Goal: Check status: Check status

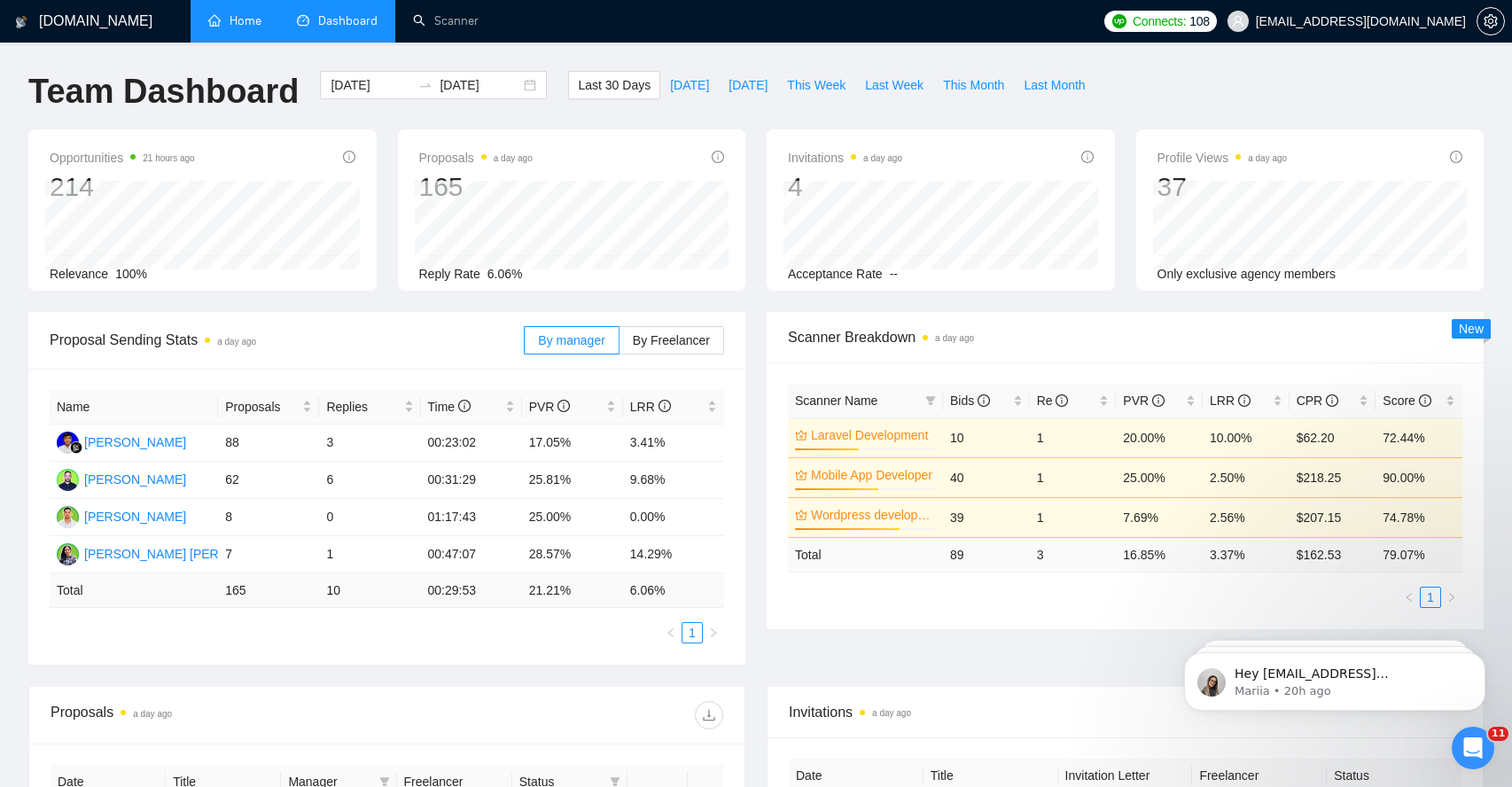
click at [261, 28] on link "Home" at bounding box center [235, 21] width 53 height 16
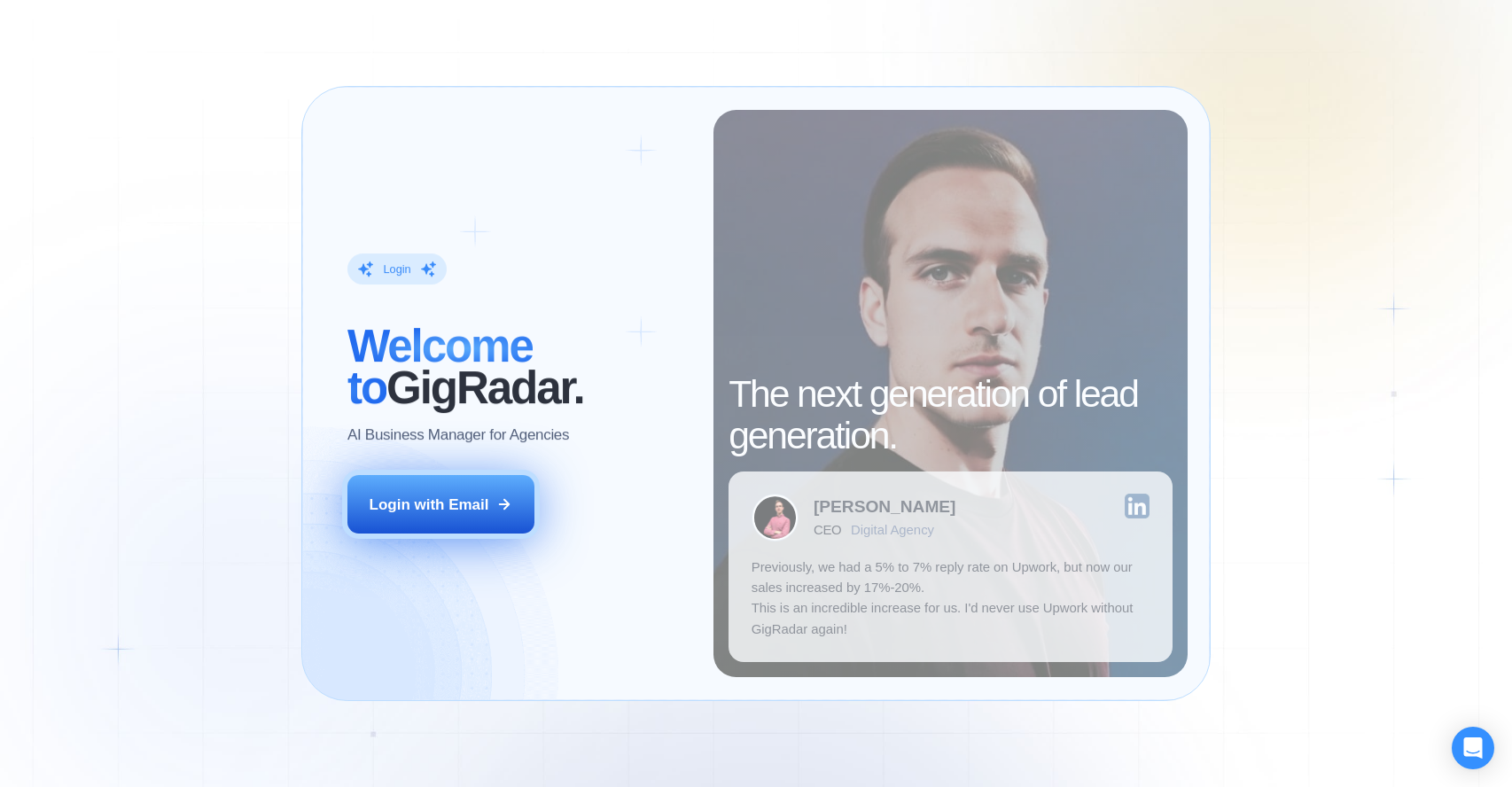
click at [474, 502] on div "Login with Email" at bounding box center [429, 504] width 120 height 20
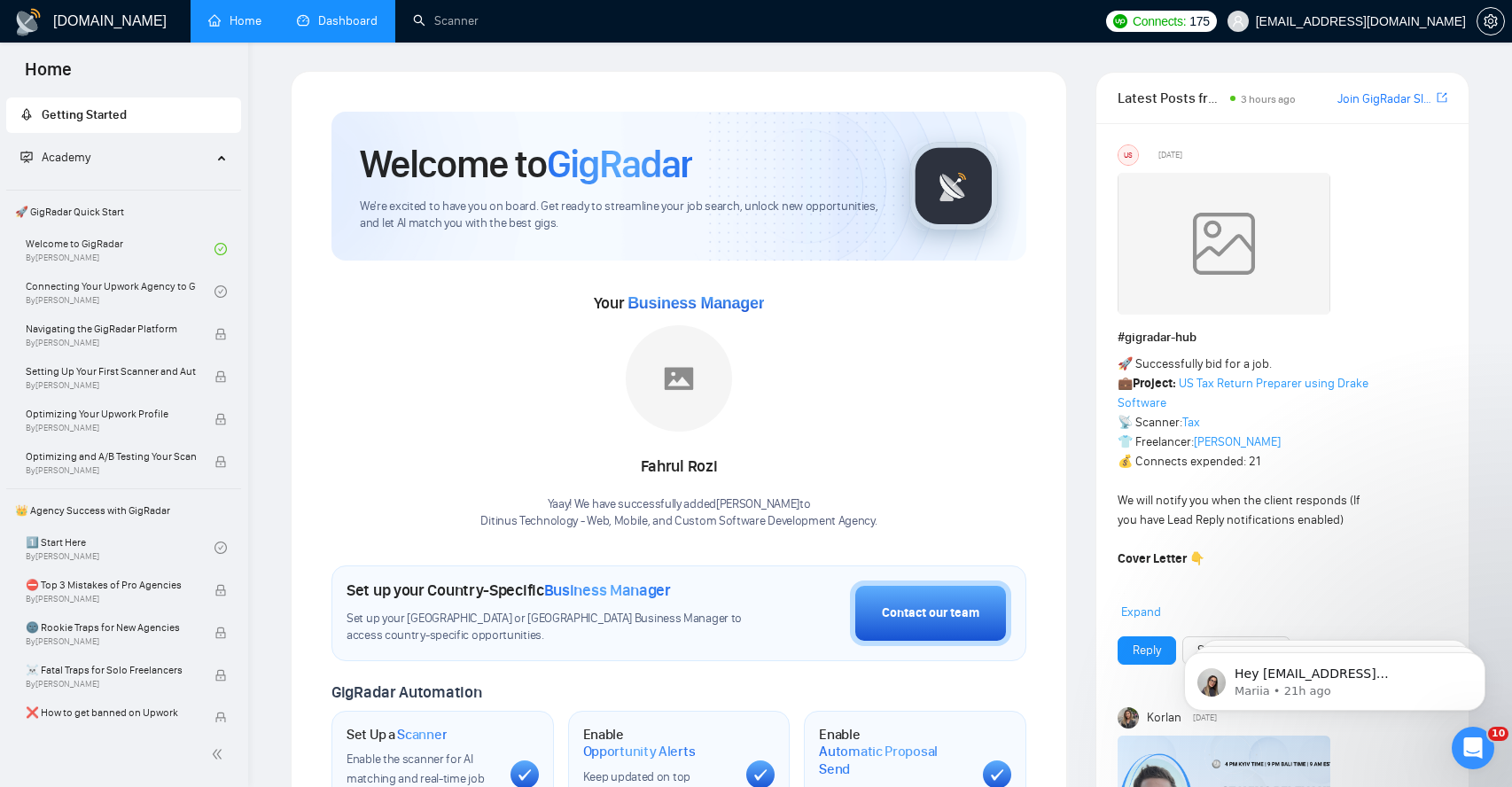
click at [347, 16] on link "Dashboard" at bounding box center [337, 21] width 80 height 16
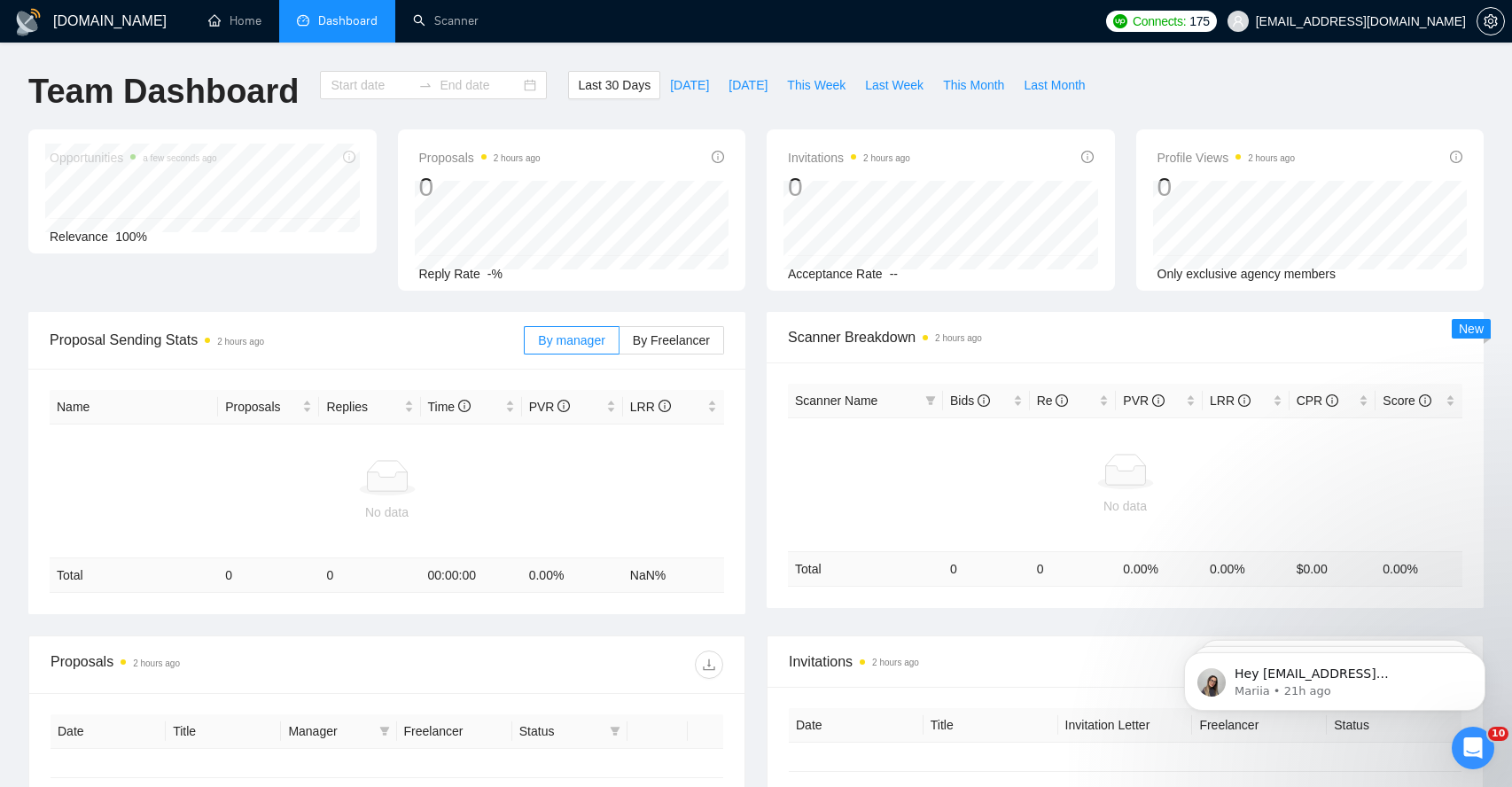
type input "[DATE]"
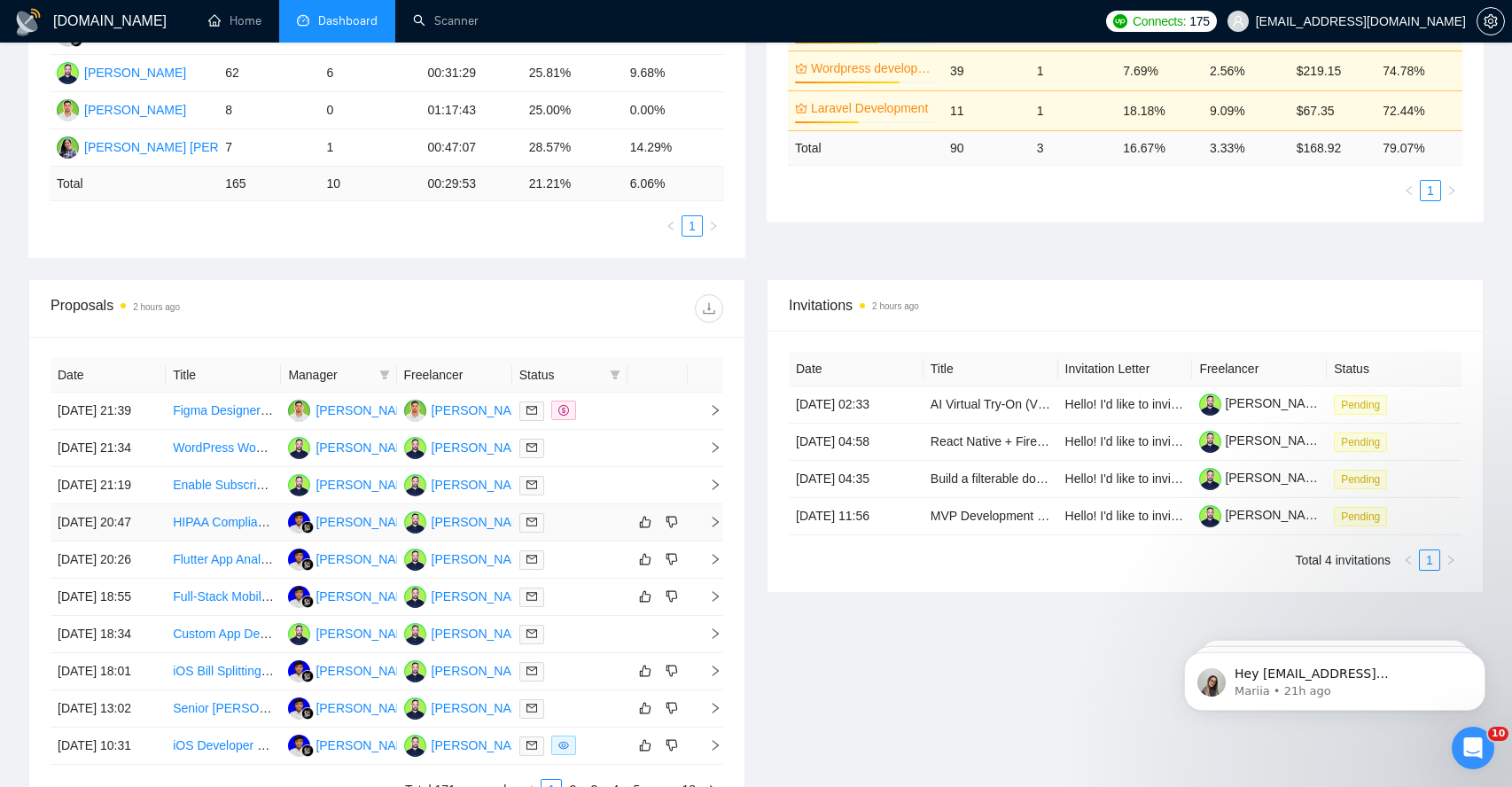
scroll to position [409, 0]
click at [718, 540] on td at bounding box center [705, 521] width 36 height 37
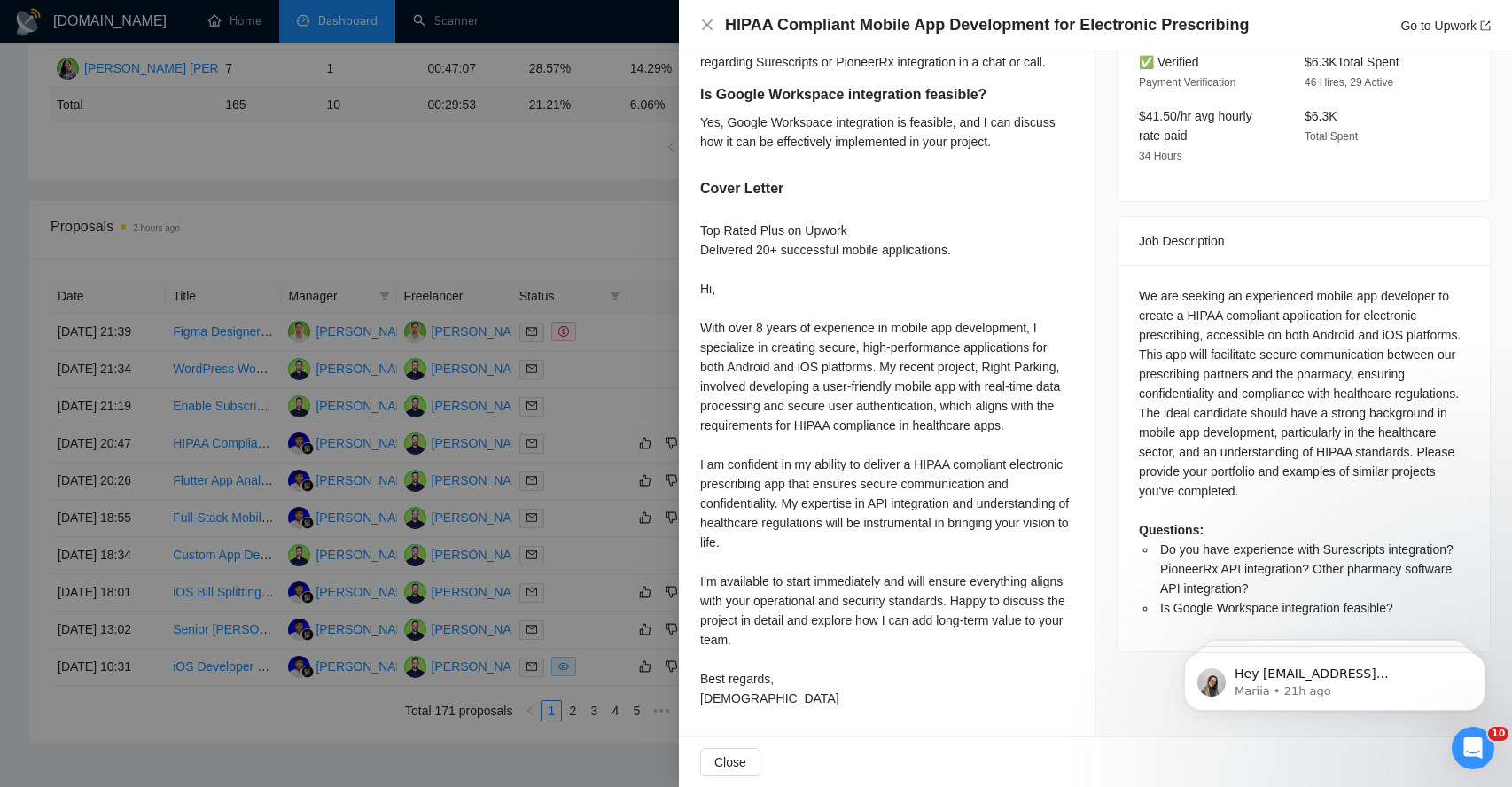
scroll to position [489, 0]
click at [488, 241] on div at bounding box center [756, 393] width 1512 height 787
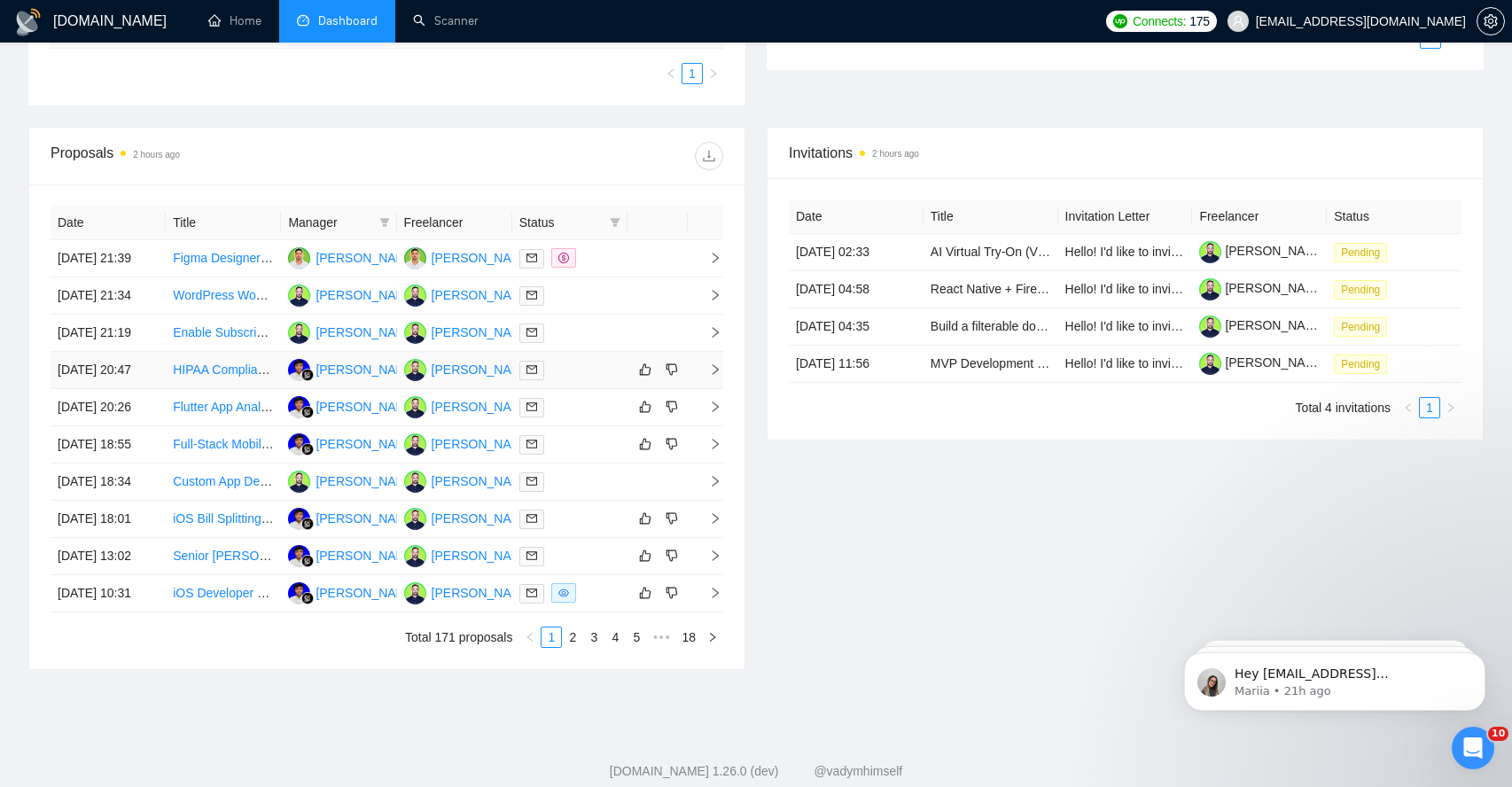
scroll to position [614, 0]
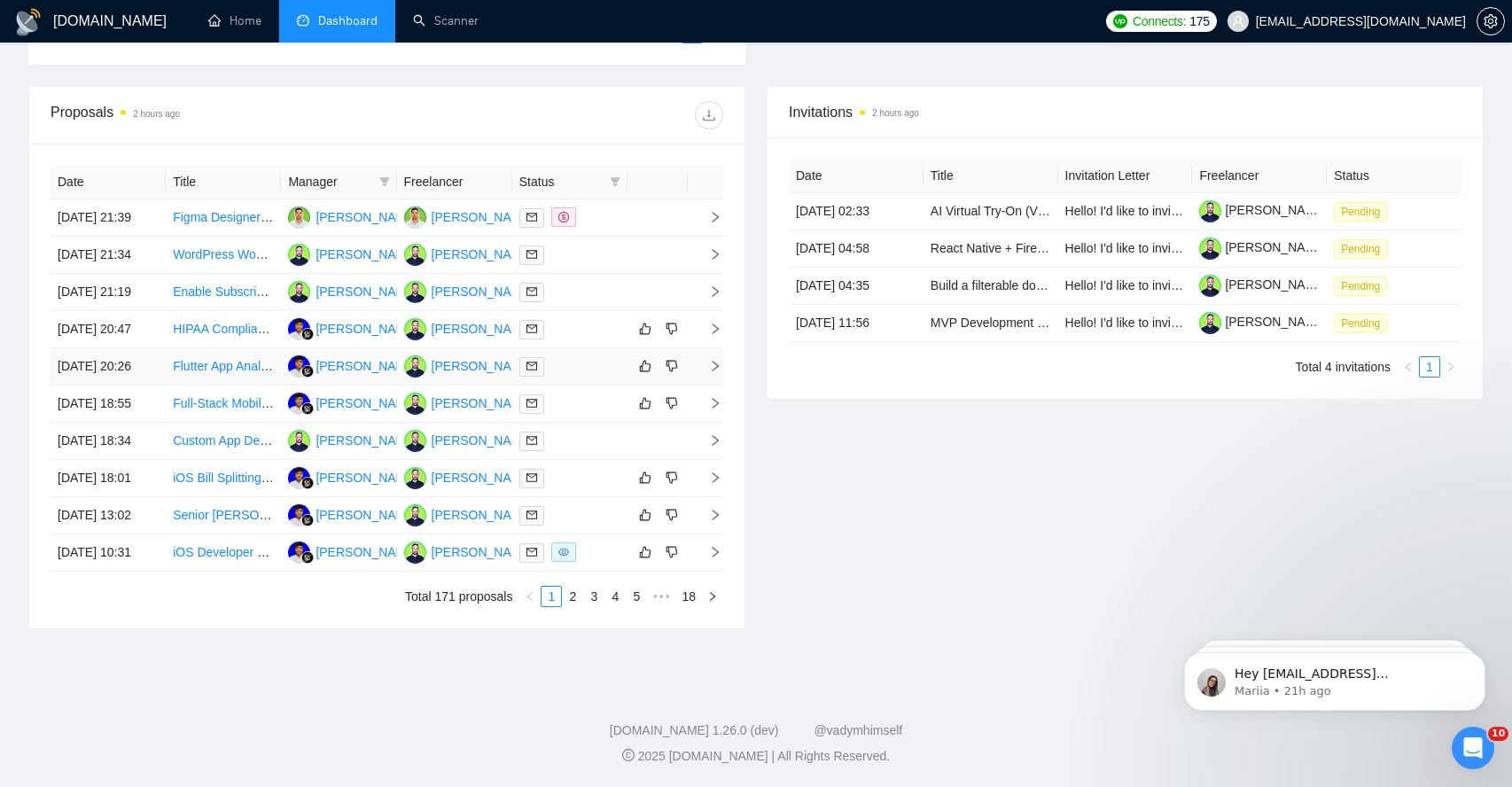
click at [724, 422] on div "Date Title Manager Freelancer Status 08 Sep, 2025 21:39 Figma Designer for Secu…" at bounding box center [387, 385] width 715 height 484
click at [704, 386] on td at bounding box center [705, 367] width 36 height 37
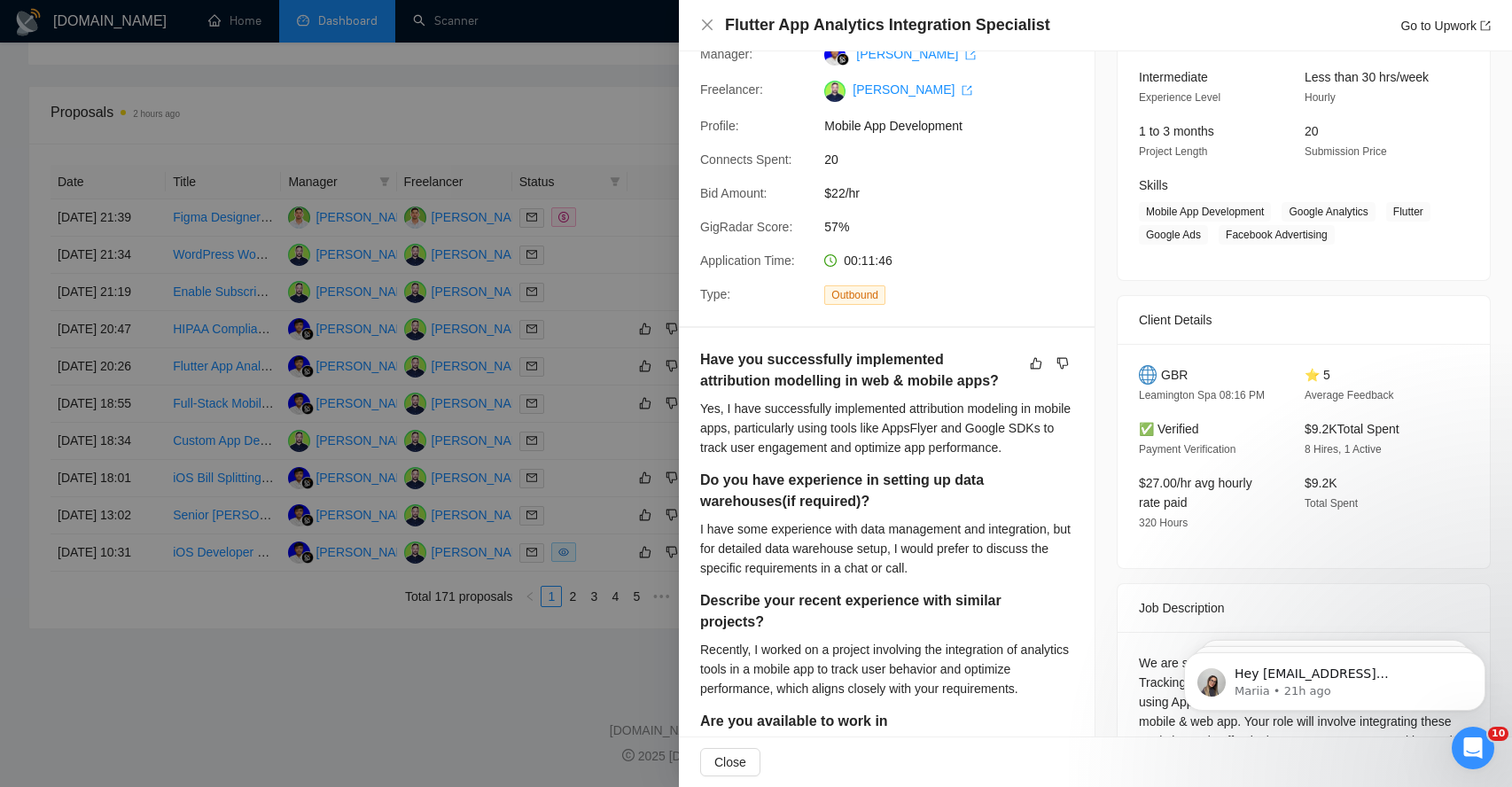
scroll to position [172, 0]
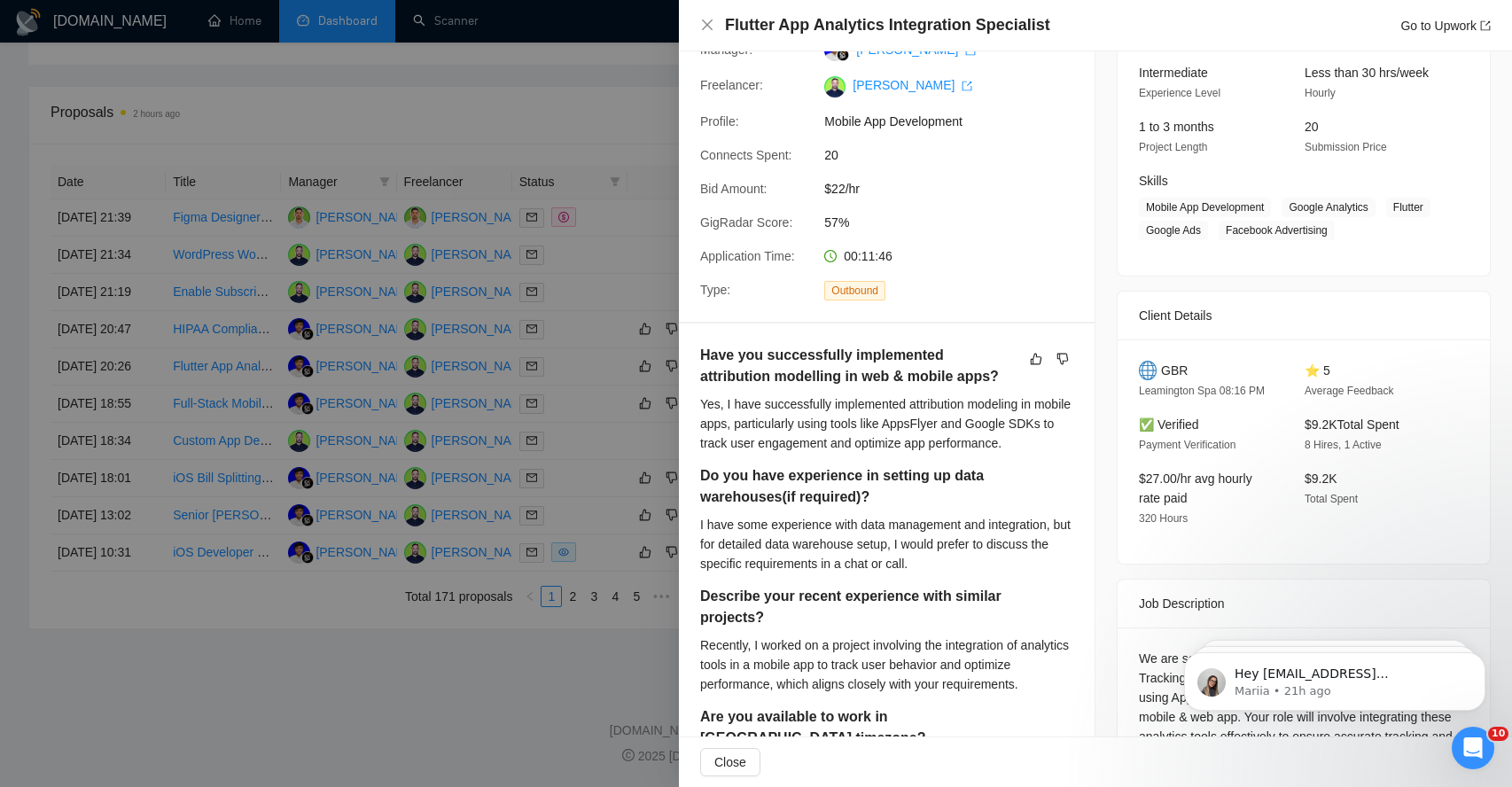
click at [781, 413] on div "Yes, I have successfully implemented attribution modeling in mobile apps, parti…" at bounding box center [886, 423] width 373 height 58
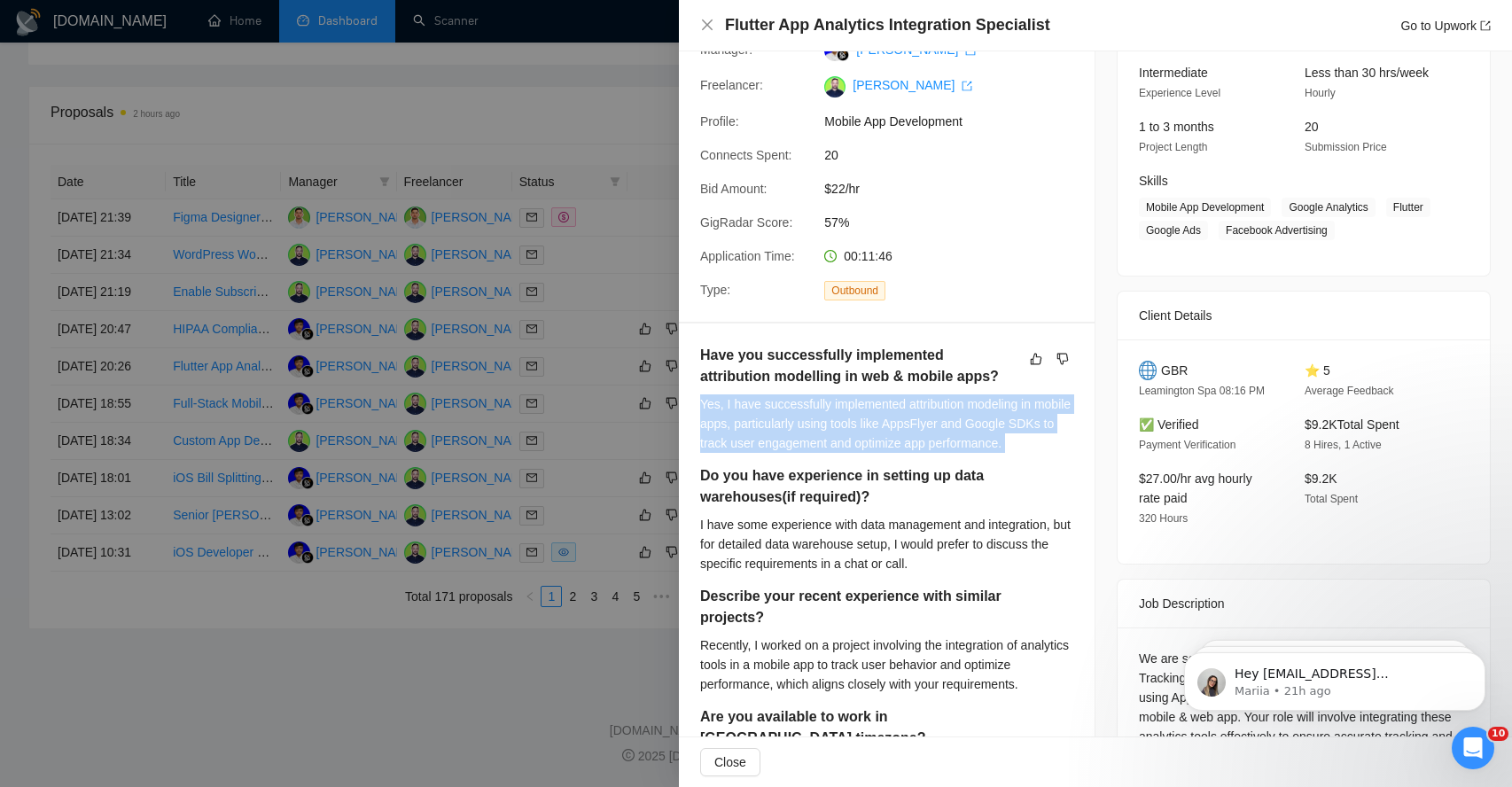
click at [781, 413] on div "Yes, I have successfully implemented attribution modeling in mobile apps, parti…" at bounding box center [886, 423] width 373 height 58
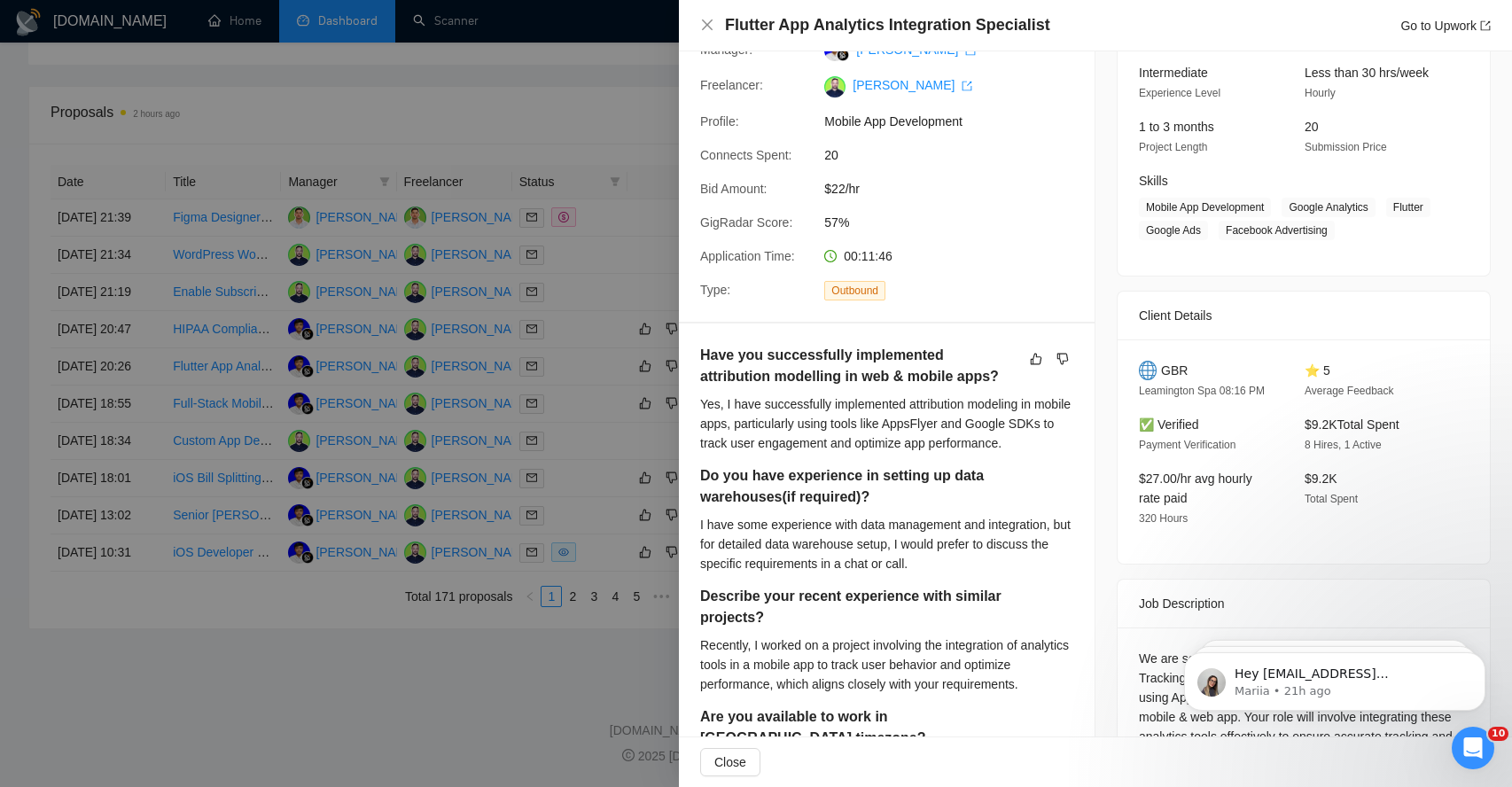
click at [573, 119] on div at bounding box center [756, 393] width 1512 height 787
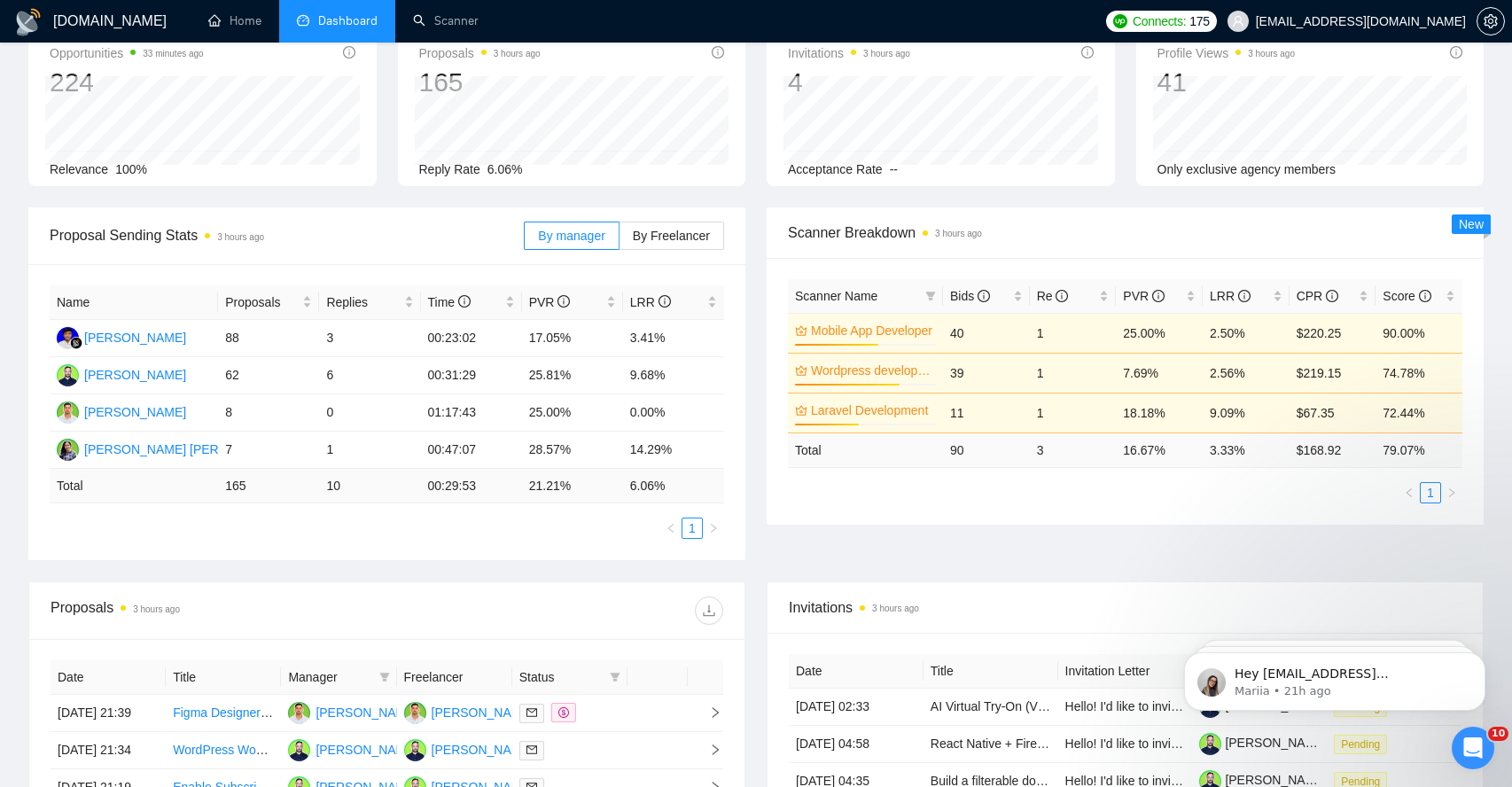
scroll to position [107, 0]
